Goal: Information Seeking & Learning: Learn about a topic

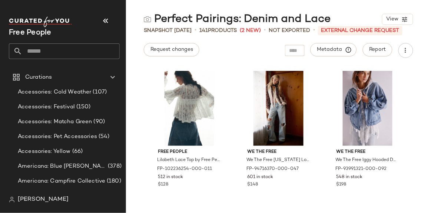
click at [88, 53] on input "text" at bounding box center [70, 51] width 97 height 16
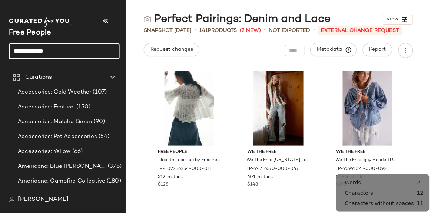
type input "**********"
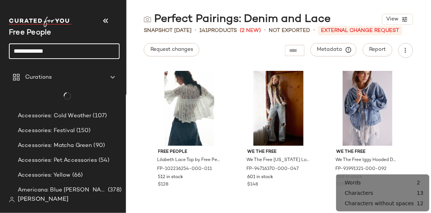
click at [89, 54] on input "**********" at bounding box center [64, 51] width 111 height 16
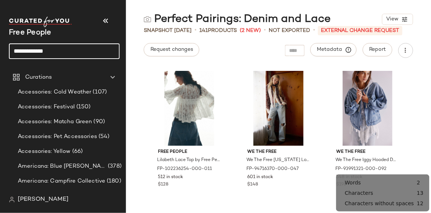
click at [89, 54] on input "**********" at bounding box center [64, 51] width 111 height 16
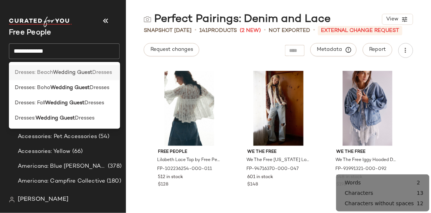
click at [90, 72] on b "Wedding Guest" at bounding box center [72, 73] width 39 height 8
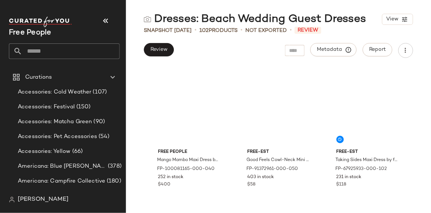
click at [336, 60] on div "Dresses: Beach Wedding Guest Dresses View Snapshot [DATE] • 102 Products • Not …" at bounding box center [278, 112] width 305 height 201
click at [331, 31] on div "Snapshot [DATE] • 102 Products • Not Exported • Review" at bounding box center [278, 30] width 305 height 7
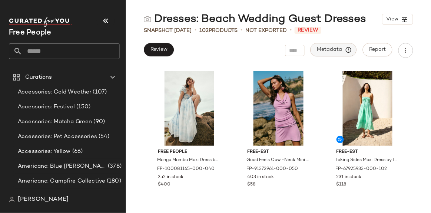
click at [333, 43] on button "Metadata" at bounding box center [334, 49] width 46 height 13
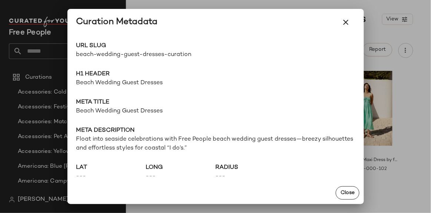
click at [160, 56] on span "beach-wedding-guest-dresses-curation" at bounding box center [145, 54] width 139 height 9
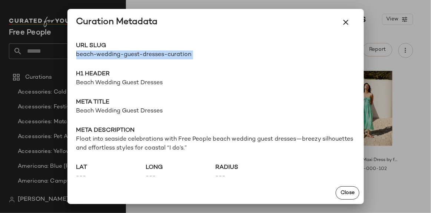
click at [160, 56] on span "beach-wedding-guest-dresses-curation" at bounding box center [145, 54] width 139 height 9
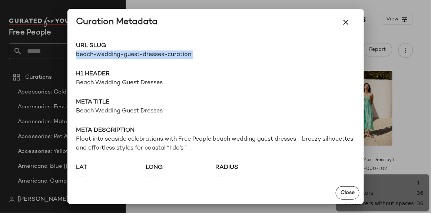
copy div "beach-wedding-guest-dresses-curation Go to Shop"
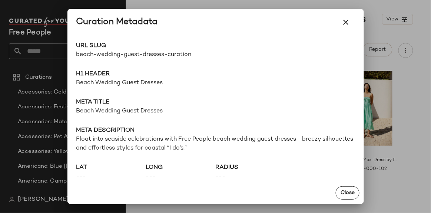
click at [158, 82] on span "Beach Wedding Guest Dresses" at bounding box center [215, 83] width 279 height 9
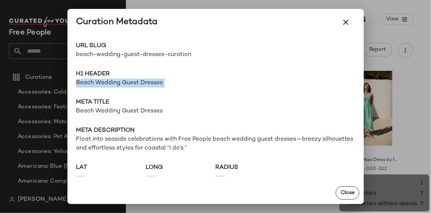
click at [158, 82] on span "Beach Wedding Guest Dresses" at bounding box center [215, 83] width 279 height 9
copy span "Beach Wedding Guest Dresses"
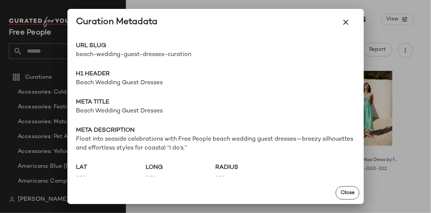
click at [185, 148] on span "Float into seaside celebrations with Free People beach wedding guest dresses—br…" at bounding box center [215, 144] width 279 height 18
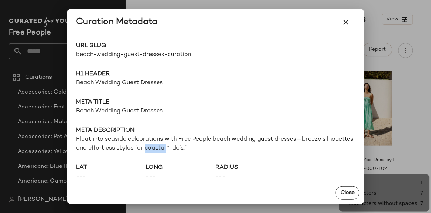
click at [184, 148] on span "Float into seaside celebrations with Free People beach wedding guest dresses—br…" at bounding box center [215, 144] width 279 height 18
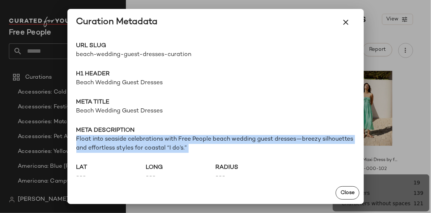
copy span "Float into seaside celebrations with Free People beach wedding guest dresses—br…"
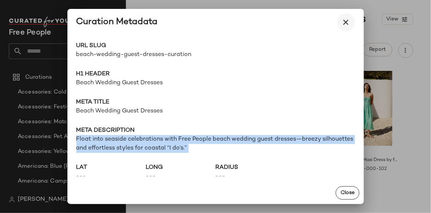
click at [353, 20] on button "button" at bounding box center [346, 22] width 18 height 18
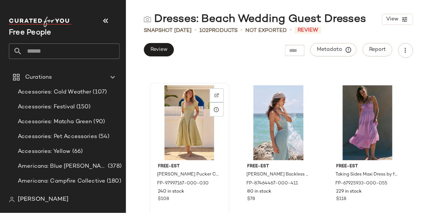
scroll to position [242, 0]
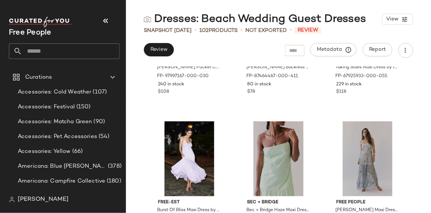
click at [32, 53] on input "text" at bounding box center [70, 51] width 97 height 16
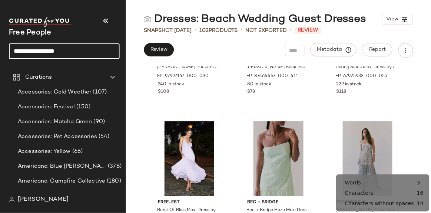
type input "**********"
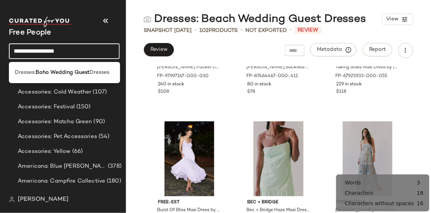
click at [33, 53] on input "**********" at bounding box center [64, 51] width 111 height 16
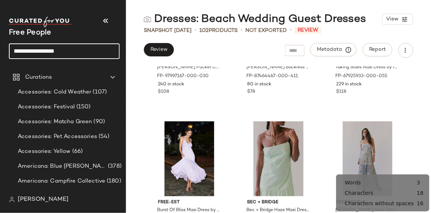
click at [33, 53] on input "**********" at bounding box center [64, 51] width 111 height 16
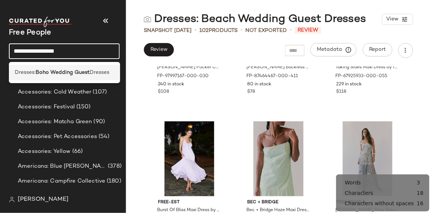
click at [65, 69] on b "Boho Wedding Guest" at bounding box center [63, 73] width 54 height 8
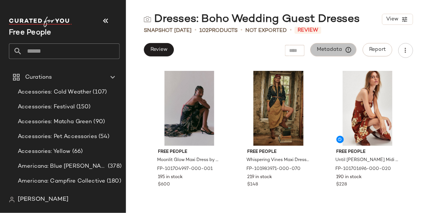
click at [337, 52] on span "Metadata" at bounding box center [334, 49] width 34 height 7
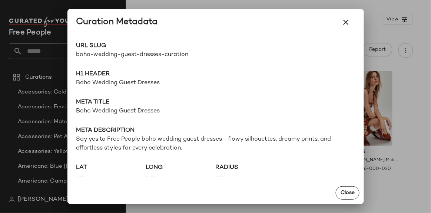
click at [155, 52] on span "boho-wedding-guest-dresses-curation" at bounding box center [145, 54] width 139 height 9
click at [155, 53] on span "boho-wedding-guest-dresses-curation" at bounding box center [145, 54] width 139 height 9
click at [156, 53] on span "boho-wedding-guest-dresses-curation" at bounding box center [145, 54] width 139 height 9
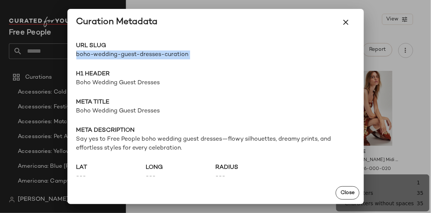
click at [155, 53] on span "boho-wedding-guest-dresses-curation" at bounding box center [145, 54] width 139 height 9
copy div "boho-wedding-guest-dresses-curation Go to Shop"
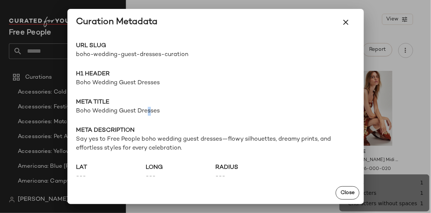
click at [149, 114] on span "Boho Wedding Guest Dresses" at bounding box center [215, 111] width 279 height 9
copy span "Boho Wedding Guest Dresses"
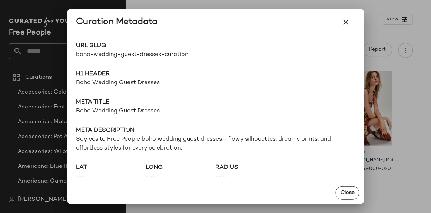
click at [263, 138] on span "Say yes to Free People boho wedding guest dresses—flowy silhouettes, dreamy pri…" at bounding box center [215, 144] width 279 height 18
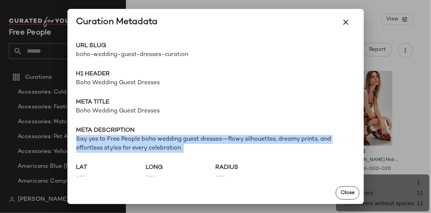
click at [263, 138] on span "Say yes to Free People boho wedding guest dresses—flowy silhouettes, dreamy pri…" at bounding box center [215, 144] width 279 height 18
copy span "Say yes to Free People boho wedding guest dresses—flowy silhouettes, dreamy pri…"
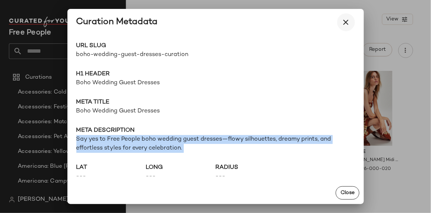
click at [350, 20] on icon "button" at bounding box center [346, 22] width 9 height 9
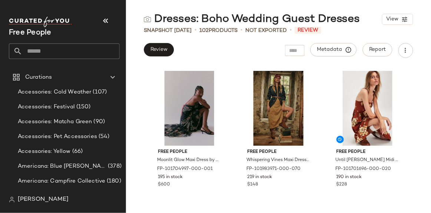
click at [93, 53] on input "text" at bounding box center [70, 51] width 97 height 16
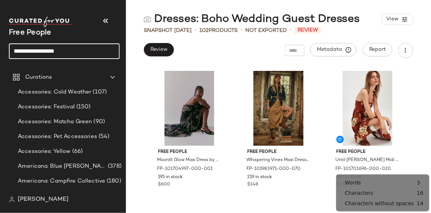
type input "**********"
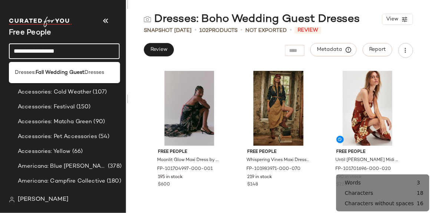
click at [94, 53] on input "**********" at bounding box center [64, 51] width 111 height 16
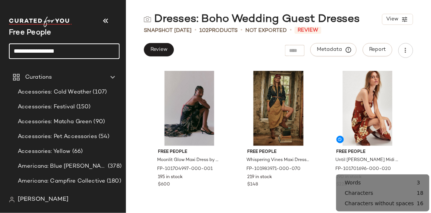
click at [94, 53] on input "**********" at bounding box center [64, 51] width 111 height 16
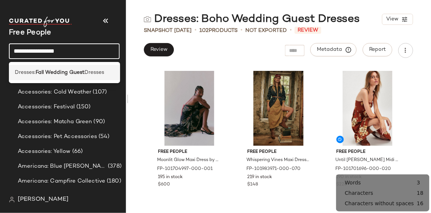
click at [87, 72] on span "Dresses" at bounding box center [94, 73] width 20 height 8
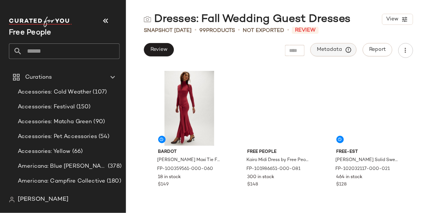
click at [339, 50] on span "Metadata" at bounding box center [334, 49] width 34 height 7
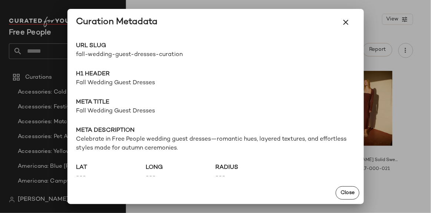
click at [116, 53] on span "fall-wedding-guest-dresses-curation" at bounding box center [145, 54] width 139 height 9
click at [115, 53] on span "fall-wedding-guest-dresses-curation" at bounding box center [145, 54] width 139 height 9
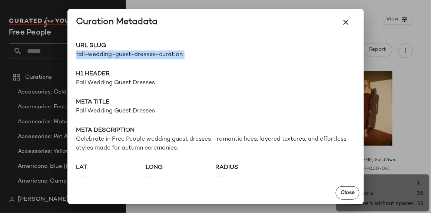
click at [115, 53] on span "fall-wedding-guest-dresses-curation" at bounding box center [145, 54] width 139 height 9
copy div "fall-wedding-guest-dresses-curation Go to Shop"
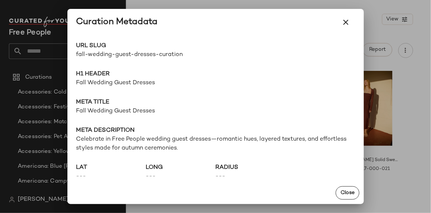
click at [134, 79] on span "Fall Wedding Guest Dresses" at bounding box center [215, 83] width 279 height 9
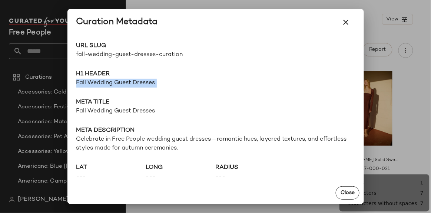
click at [134, 79] on span "Fall Wedding Guest Dresses" at bounding box center [215, 83] width 279 height 9
copy span "Fall Wedding Guest Dresses"
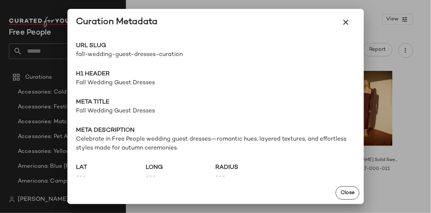
click at [129, 145] on span "Celebrate in Free People wedding guest dresses—romantic hues, layered textures,…" at bounding box center [215, 144] width 279 height 18
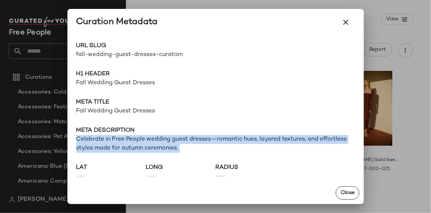
click at [129, 145] on span "Celebrate in Free People wedding guest dresses—romantic hues, layered textures,…" at bounding box center [215, 144] width 279 height 18
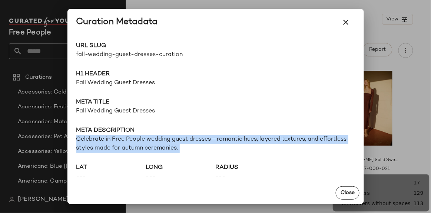
copy span "Celebrate in Free People wedding guest dresses—romantic hues, layered textures,…"
